Goal: Information Seeking & Learning: Learn about a topic

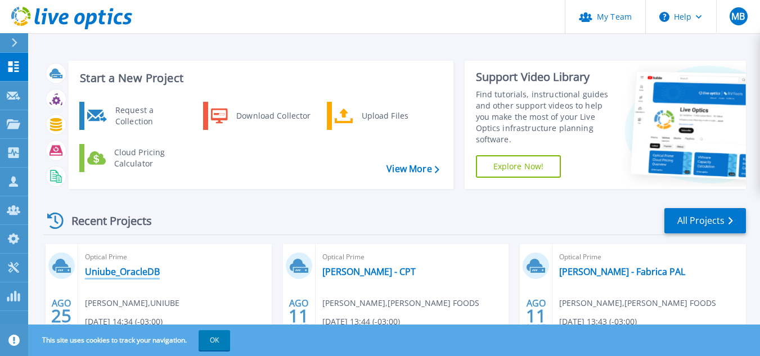
click at [134, 269] on link "Uniube_OracleDB" at bounding box center [122, 271] width 75 height 11
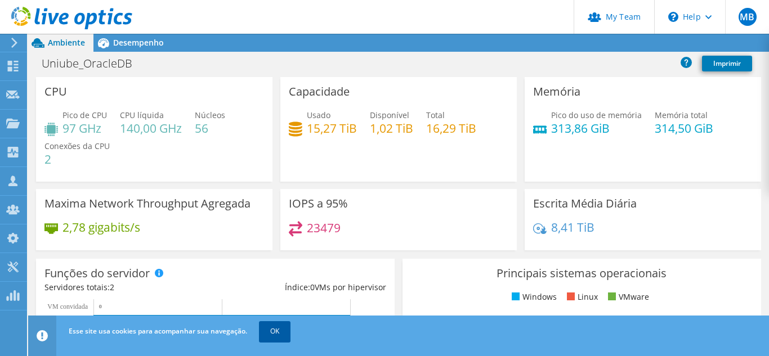
click at [277, 334] on link "OK" at bounding box center [275, 331] width 32 height 20
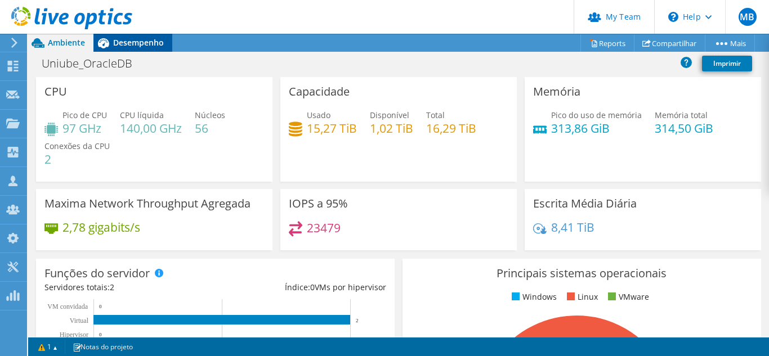
click at [147, 44] on span "Desempenho" at bounding box center [138, 42] width 51 height 11
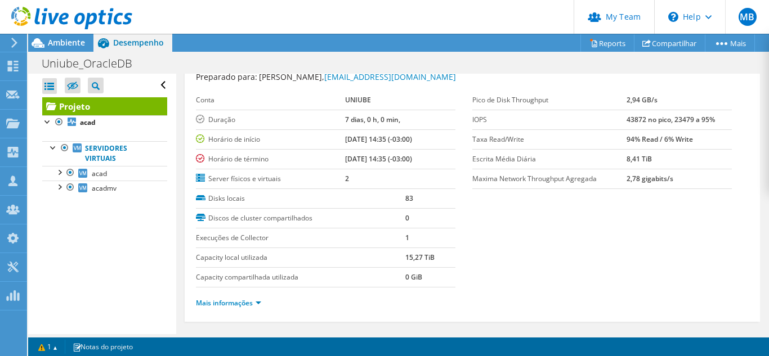
scroll to position [56, 0]
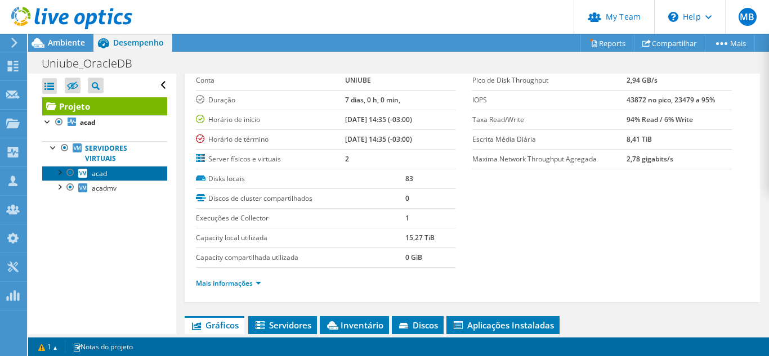
click at [107, 177] on link "acad" at bounding box center [104, 173] width 125 height 15
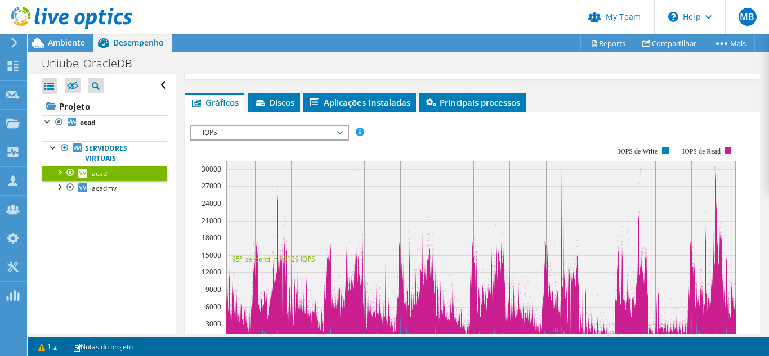
scroll to position [225, 0]
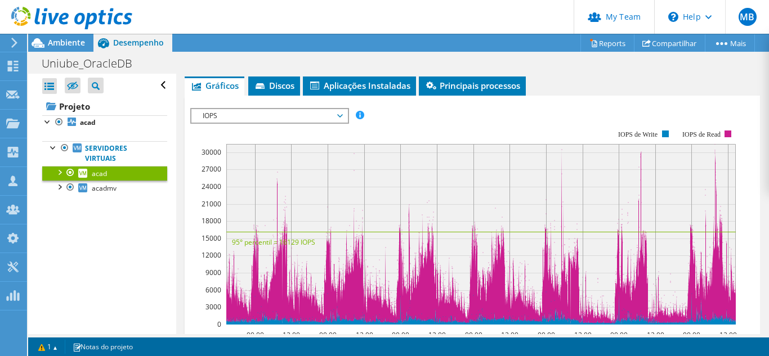
click at [339, 118] on span "IOPS" at bounding box center [269, 116] width 145 height 14
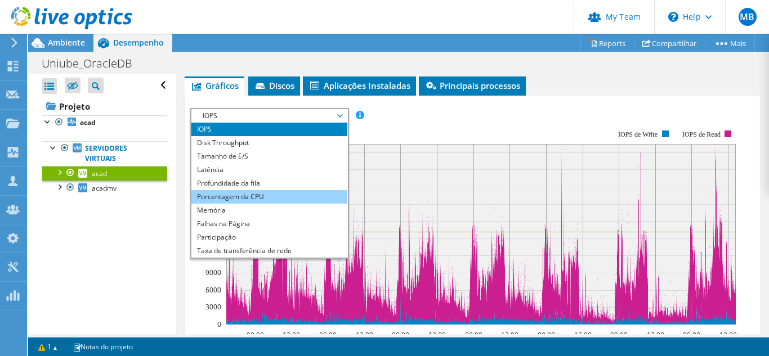
click at [277, 192] on li "Porcentagem da CPU" at bounding box center [269, 197] width 156 height 14
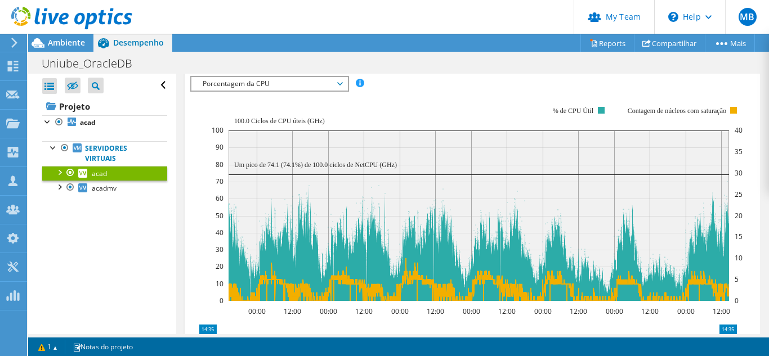
scroll to position [281, 0]
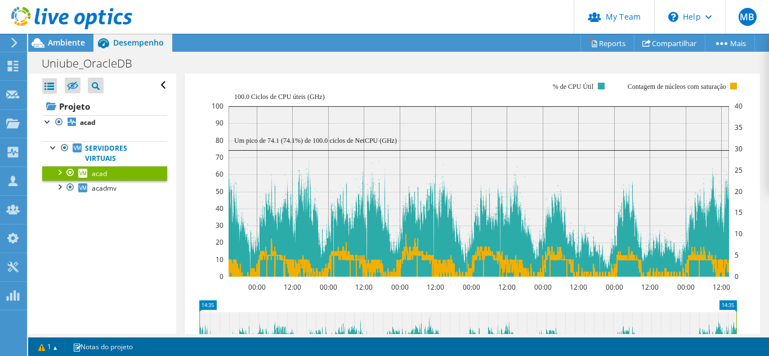
click at [762, 231] on article "acad Detalhes Sistema operacional Red Hat Enterprise Linux Server release 7.9 (…" at bounding box center [472, 204] width 593 height 261
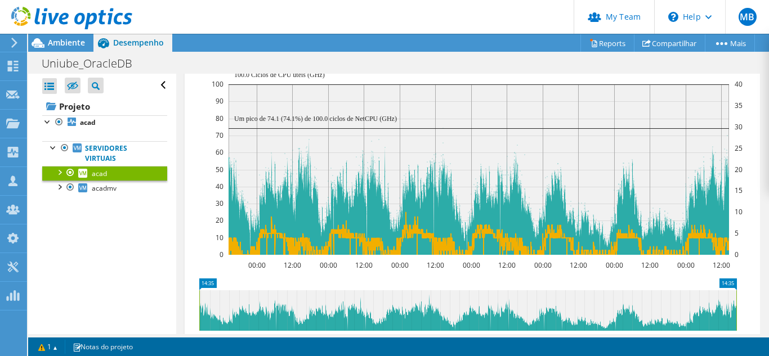
scroll to position [295, 0]
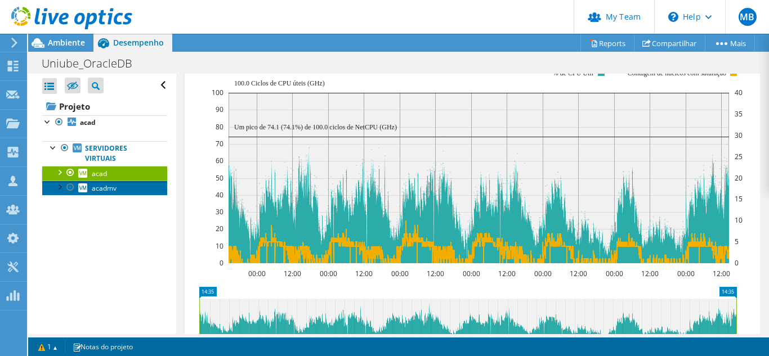
click at [110, 189] on span "acadmv" at bounding box center [104, 188] width 25 height 10
